Goal: Navigation & Orientation: Find specific page/section

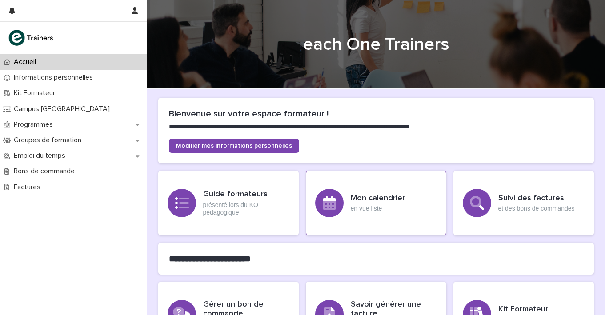
click at [367, 208] on p "en vue liste" at bounding box center [378, 209] width 54 height 8
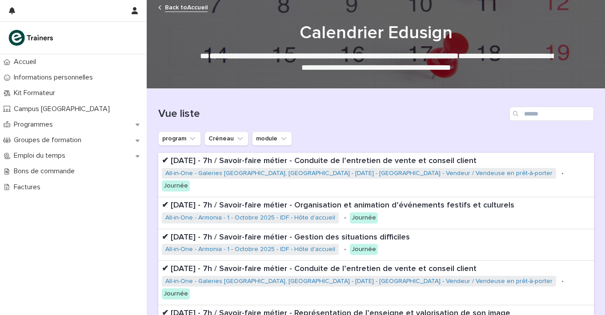
scroll to position [255, 0]
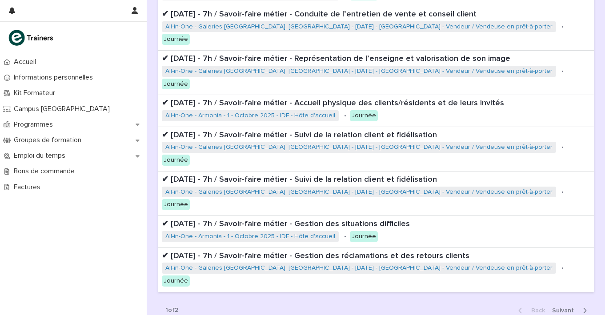
click at [563, 307] on span "Next" at bounding box center [565, 310] width 27 height 6
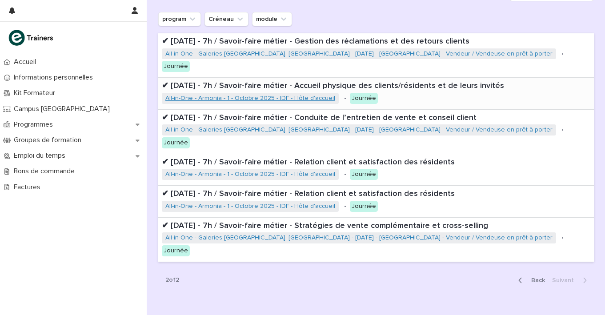
scroll to position [116, 0]
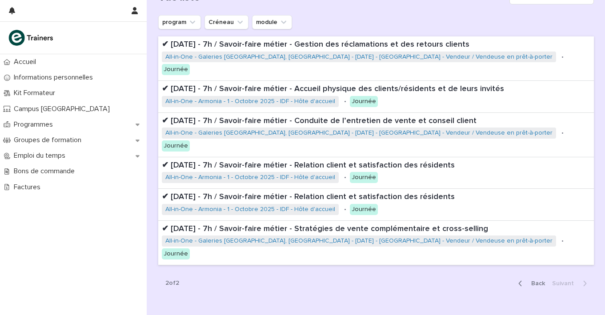
click at [537, 280] on span "Back" at bounding box center [535, 283] width 19 height 6
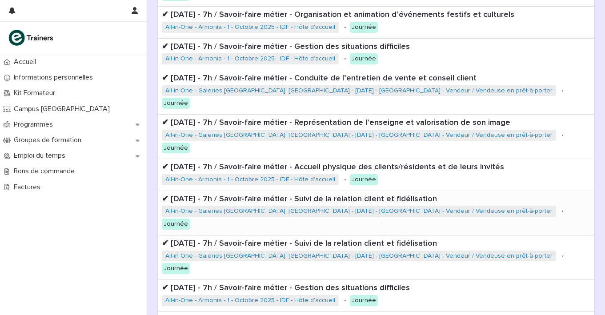
scroll to position [193, 0]
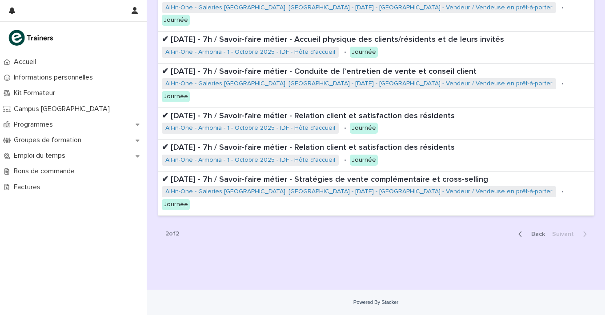
scroll to position [128, 0]
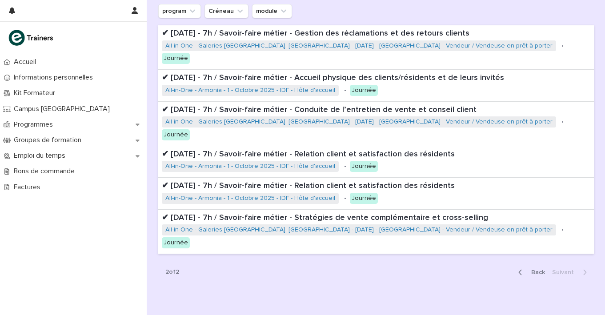
click at [521, 270] on icon "button" at bounding box center [519, 272] width 3 height 5
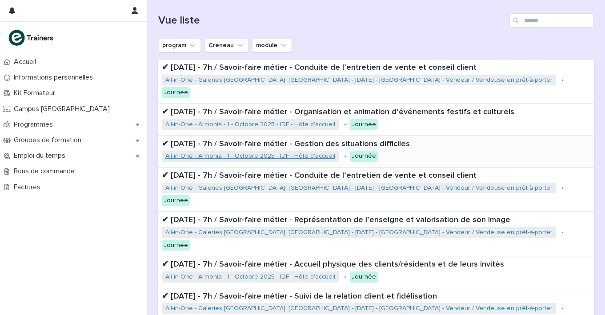
scroll to position [92, 0]
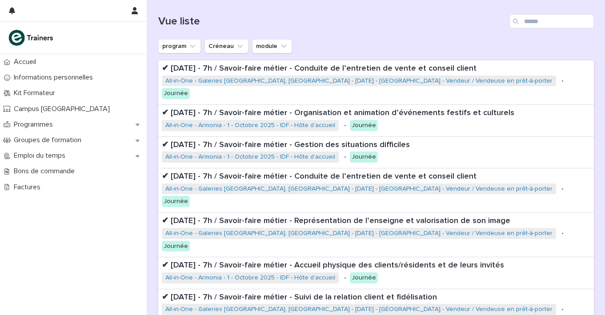
click at [376, 29] on div "Vue liste" at bounding box center [375, 17] width 435 height 43
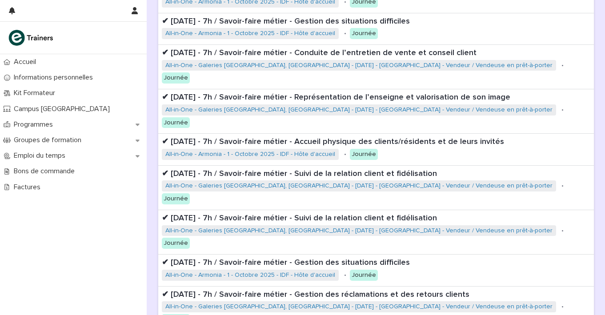
scroll to position [244, 0]
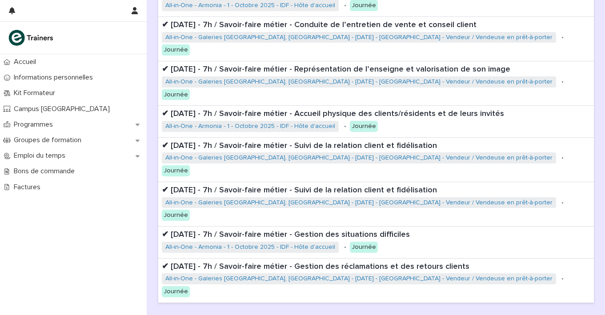
click at [567, 315] on span "Next" at bounding box center [565, 321] width 27 height 6
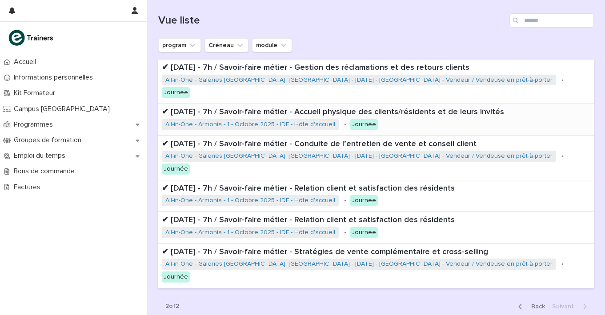
scroll to position [88, 0]
